Goal: Information Seeking & Learning: Learn about a topic

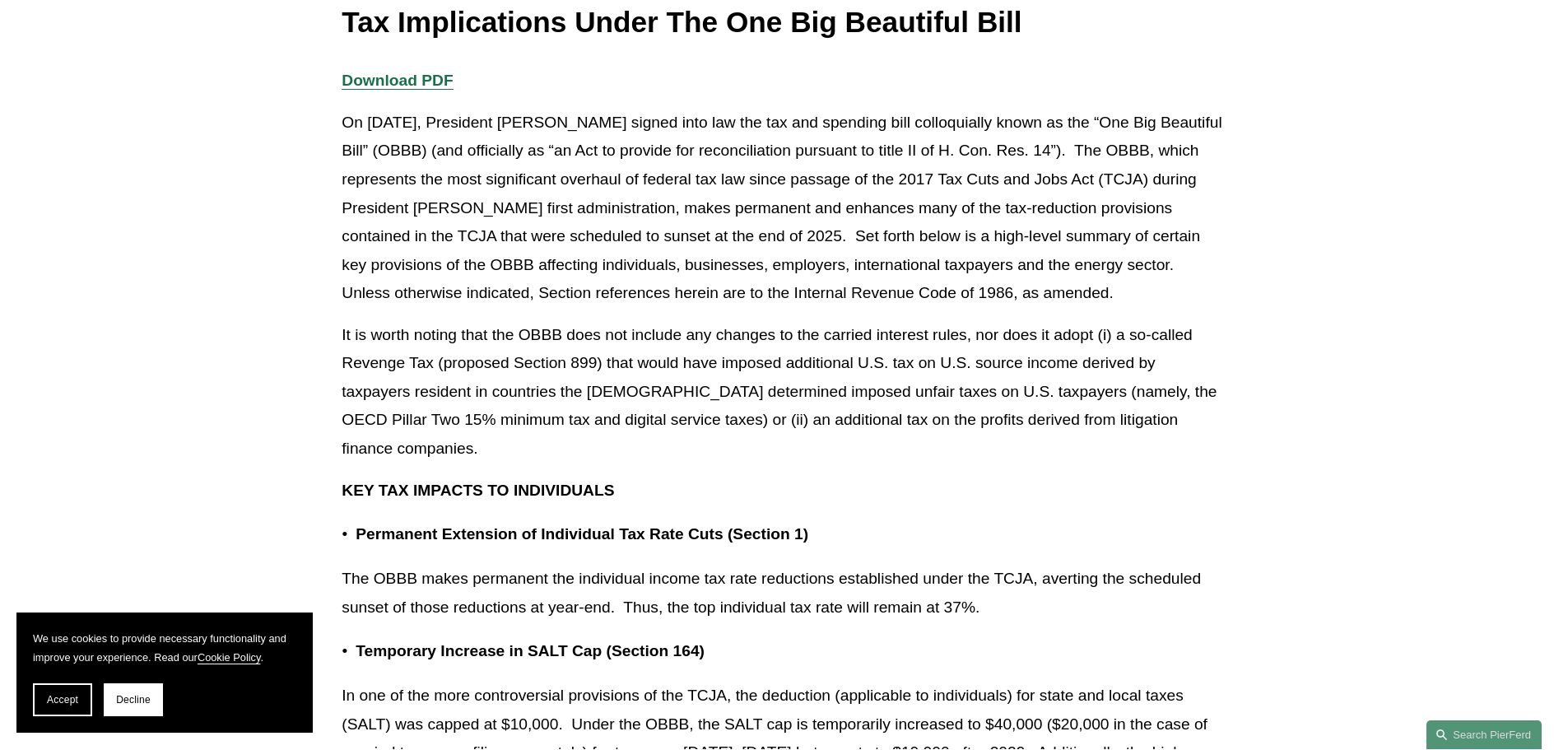
scroll to position [329, 0]
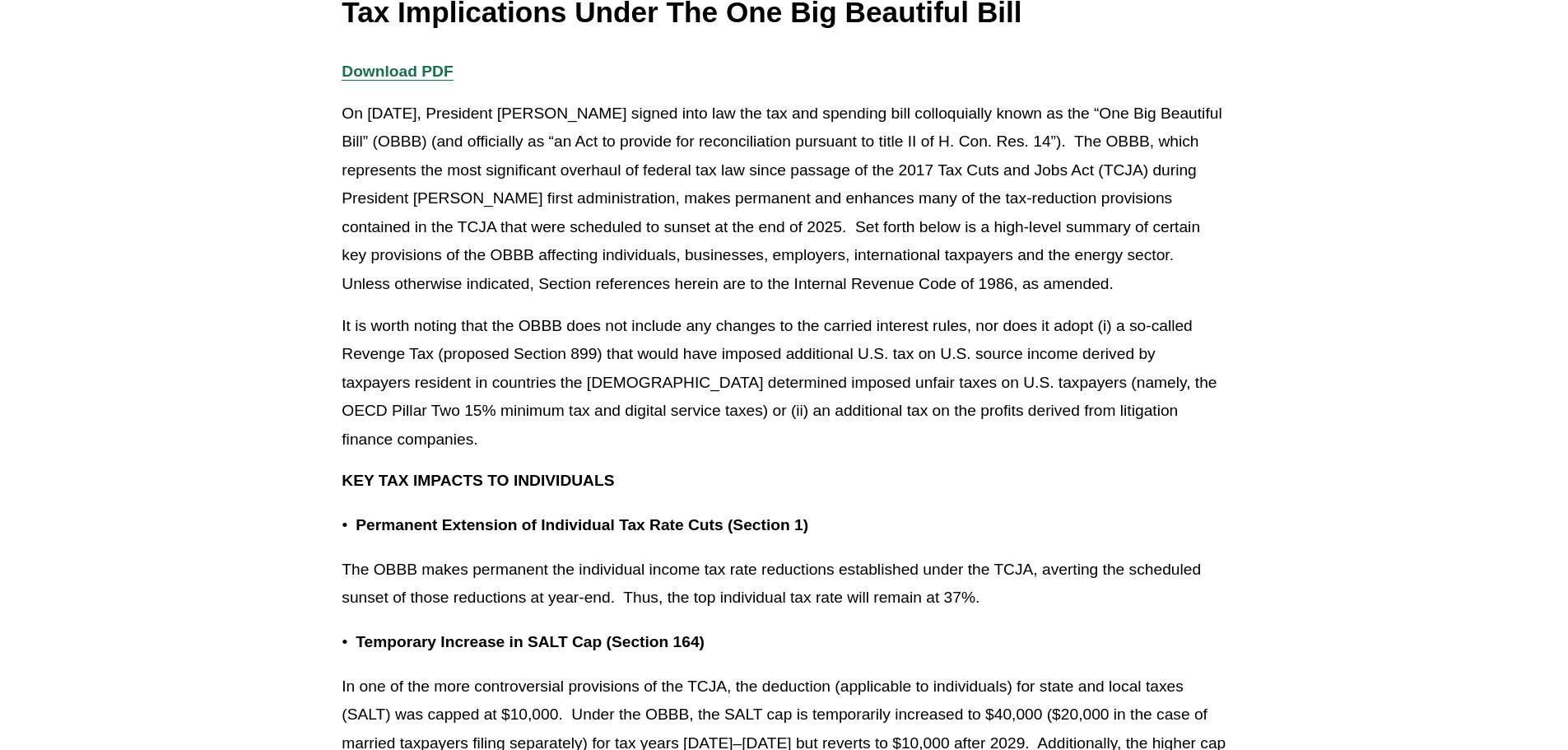
scroll to position [329, 0]
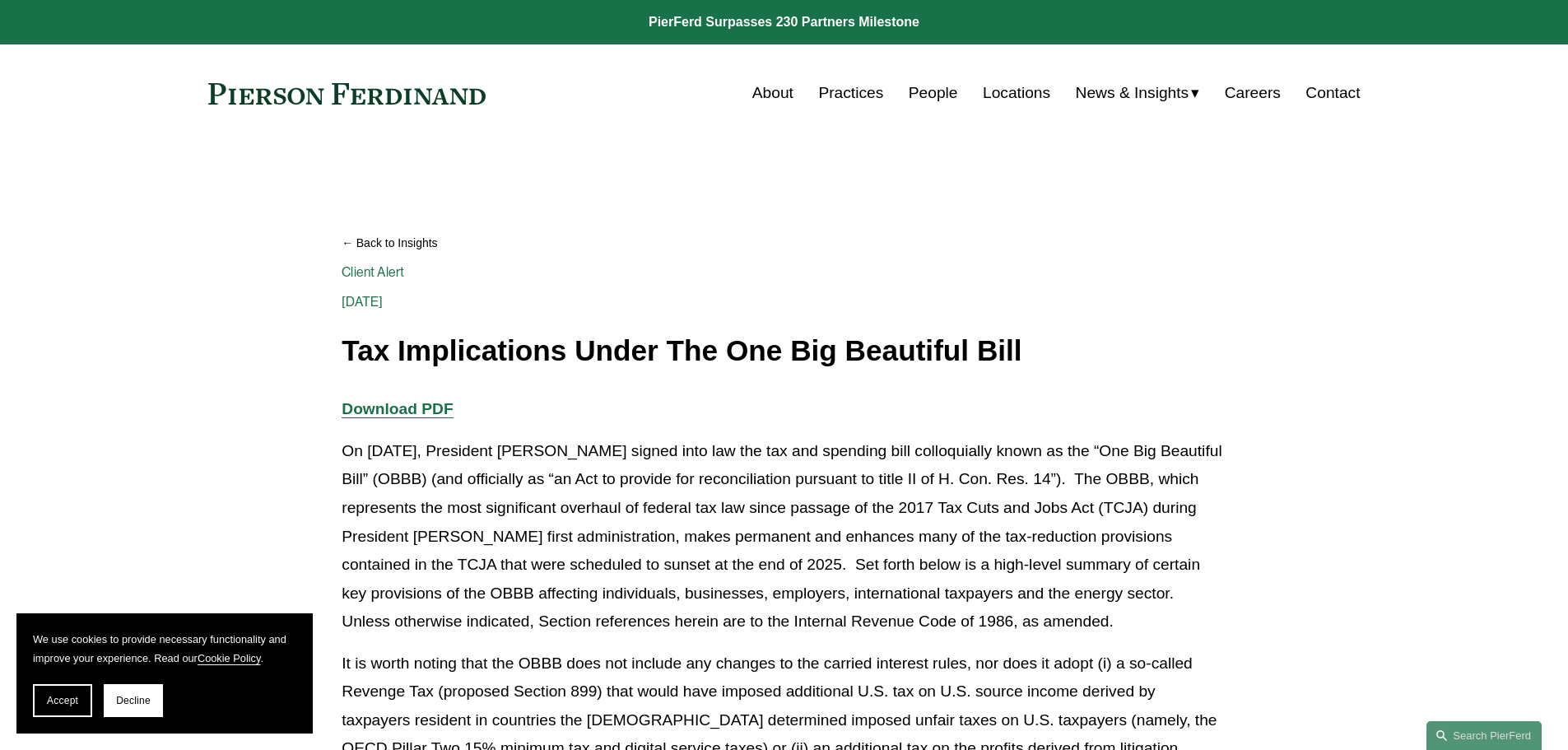
scroll to position [329, 0]
